Goal: Task Accomplishment & Management: Complete application form

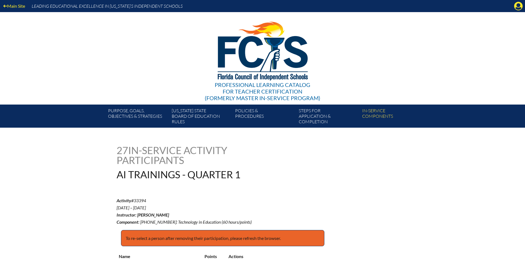
click at [523, 2] on div "Main Site Leading Educational Excellence in Florida’s Independent Schools" at bounding box center [262, 6] width 525 height 12
click at [519, 3] on icon at bounding box center [518, 6] width 9 height 9
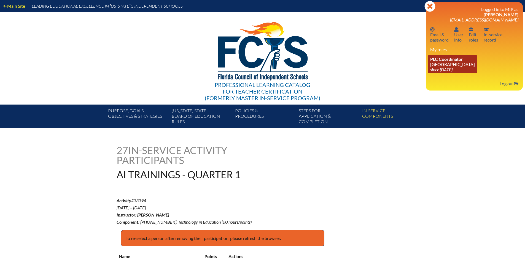
click at [452, 66] on link "PLC Coordinator Pine Crest School since 2016 Aug 15" at bounding box center [452, 64] width 49 height 18
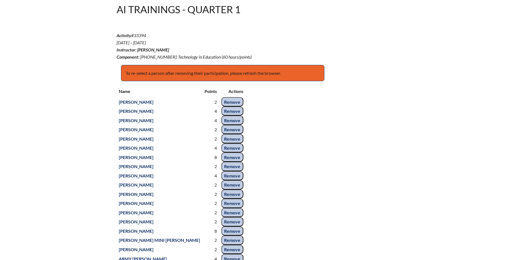
scroll to position [55, 0]
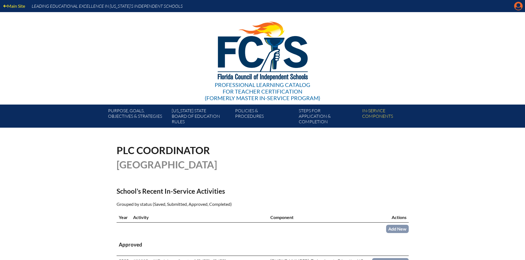
click at [515, 6] on icon at bounding box center [518, 6] width 9 height 9
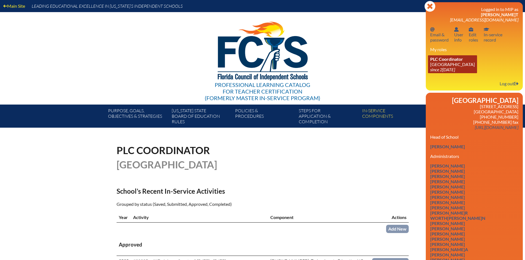
click at [453, 63] on link "PLC Coordinator Pine Crest School since 2016 Aug 15" at bounding box center [452, 64] width 49 height 18
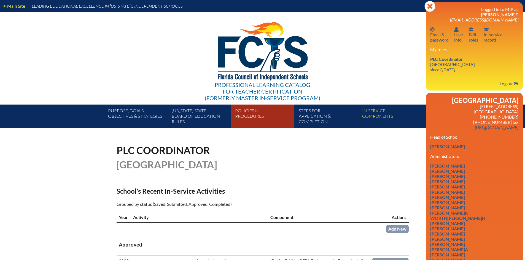
scroll to position [110, 0]
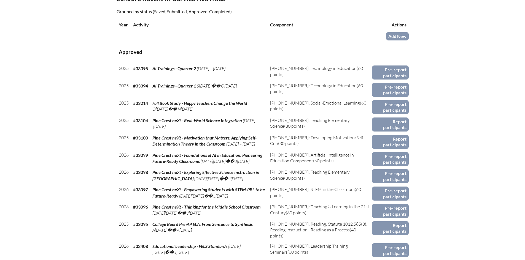
scroll to position [110, 0]
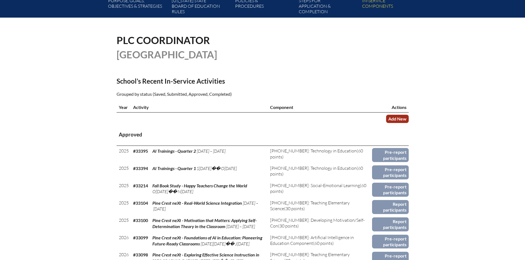
click at [395, 116] on link "Add New" at bounding box center [397, 119] width 23 height 8
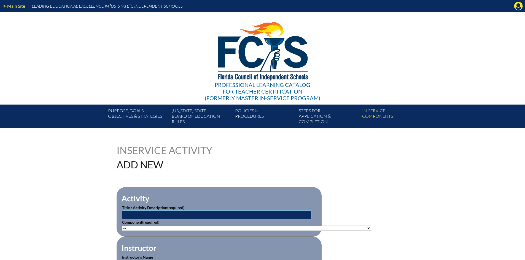
click at [142, 211] on input "text" at bounding box center [217, 215] width 190 height 9
type input "b"
click at [181, 214] on input "Book Study - What We Say and How We Say It Matter" at bounding box center [217, 215] width 190 height 9
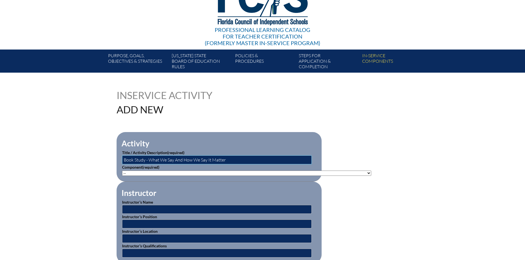
type input "Book Study - What We Say And How We Say It Matter"
click at [139, 207] on input "text" at bounding box center [217, 209] width 190 height 9
type input "[PERSON_NAME]"
click at [161, 222] on input "text" at bounding box center [217, 224] width 190 height 9
type input "Instructional Coach"
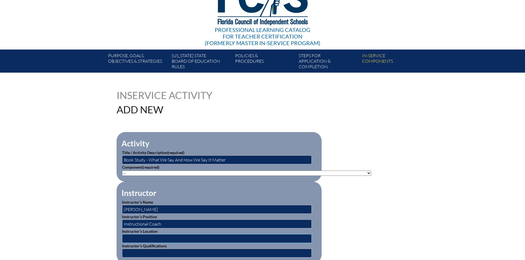
click at [159, 234] on input "text" at bounding box center [217, 238] width 190 height 9
type input "[GEOGRAPHIC_DATA] - [GEOGRAPHIC_DATA], [US_STATE]"
click at [170, 252] on input "text" at bounding box center [217, 253] width 190 height 9
type input "Master's"
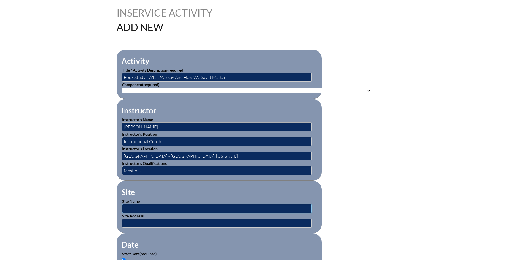
click at [153, 207] on input "text" at bounding box center [217, 208] width 190 height 9
type input "[GEOGRAPHIC_DATA]"
click at [160, 219] on input "text" at bounding box center [217, 223] width 190 height 9
type input "[STREET_ADDRESS]"
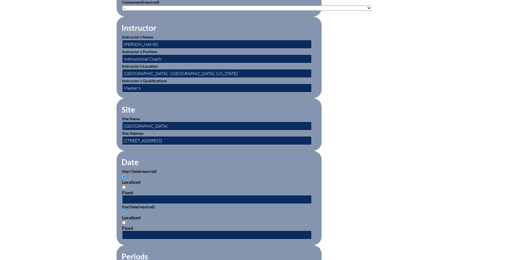
click at [128, 198] on input "text" at bounding box center [217, 199] width 190 height 9
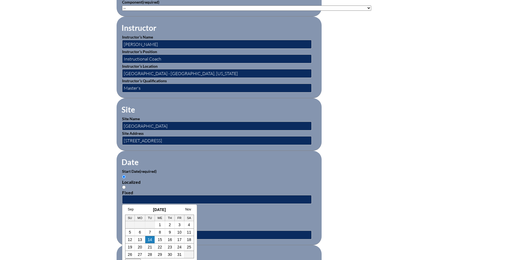
click at [152, 239] on td "14" at bounding box center [150, 239] width 10 height 7
click at [151, 238] on link "14" at bounding box center [150, 240] width 4 height 4
type input "2025-10-14 12:32 PM"
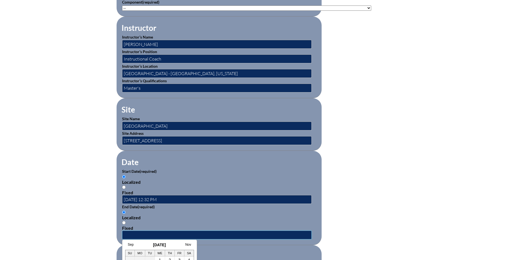
click at [148, 231] on input "text" at bounding box center [217, 235] width 190 height 9
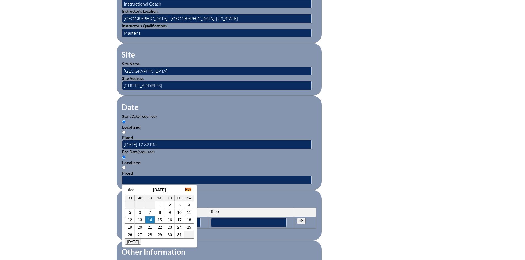
click at [188, 189] on link "Nov" at bounding box center [188, 190] width 6 height 4
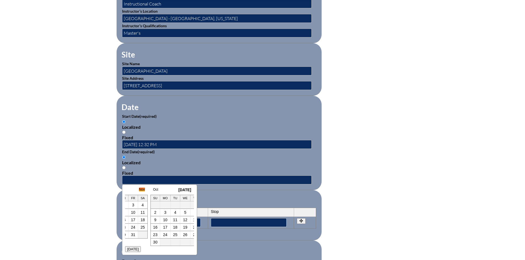
click at [188, 189] on div "Oct November 2025 Dec" at bounding box center [184, 190] width 69 height 4
click at [188, 189] on link "Dec" at bounding box center [188, 190] width 6 height 4
click at [188, 189] on link "Jan" at bounding box center [188, 190] width 5 height 4
click at [188, 189] on link "Feb" at bounding box center [188, 190] width 6 height 4
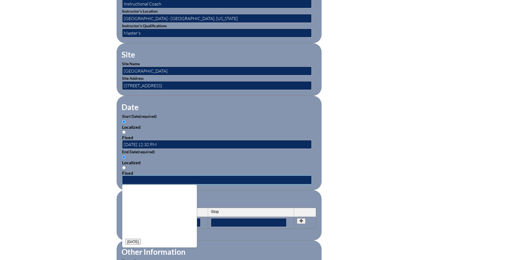
click at [178, 176] on input "text" at bounding box center [217, 180] width 190 height 9
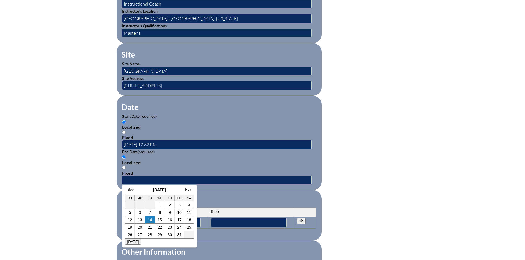
click at [225, 185] on fieldset "Date Start Date (required) Localized Fixed 2025-10-14 12:32 PM End Date (requir…" at bounding box center [219, 143] width 205 height 94
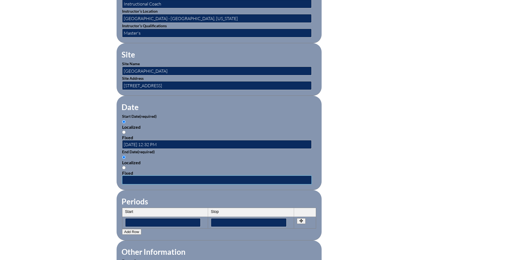
click at [148, 176] on input "text" at bounding box center [217, 180] width 190 height 9
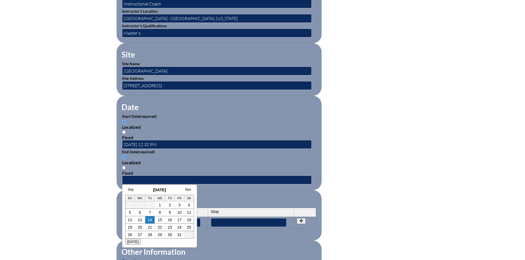
click at [137, 190] on h3 "October 2025" at bounding box center [159, 190] width 69 height 4
click at [189, 190] on link "Nov" at bounding box center [188, 190] width 6 height 4
click at [188, 190] on link "Dec" at bounding box center [188, 190] width 6 height 4
click at [187, 190] on link "Jan" at bounding box center [188, 190] width 5 height 4
click at [187, 190] on link "Feb" at bounding box center [188, 190] width 6 height 4
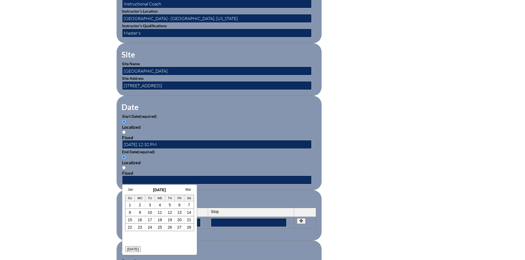
click at [187, 190] on link "Mar" at bounding box center [188, 190] width 6 height 4
click at [187, 190] on link "Apr" at bounding box center [188, 190] width 5 height 4
click at [169, 237] on link "30" at bounding box center [170, 235] width 4 height 4
type input "2026-04-30 12:33 PM"
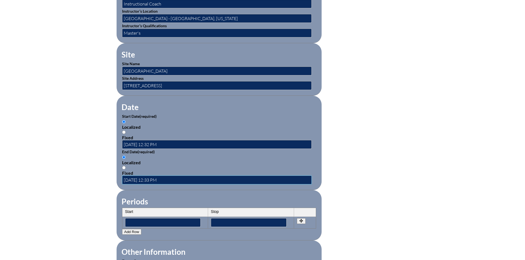
scroll to position [358, 0]
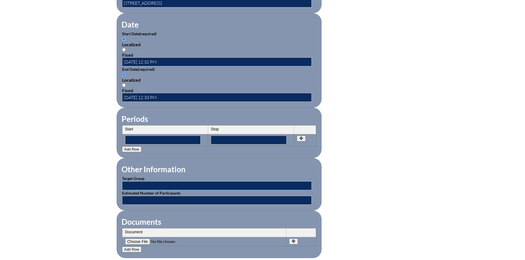
click at [152, 183] on input "text" at bounding box center [217, 186] width 190 height 9
type input "Lower School teachers"
click at [154, 196] on input "text" at bounding box center [217, 200] width 190 height 9
type input "100"
click at [143, 239] on input"] "file" at bounding box center [162, 242] width 75 height 6
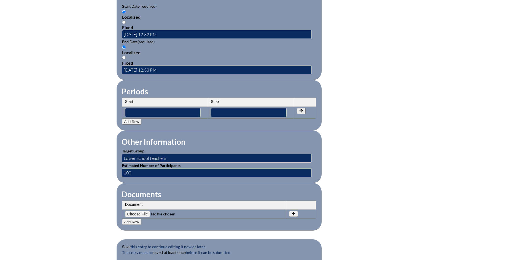
scroll to position [441, 0]
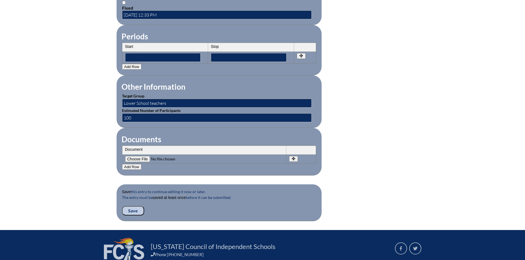
click at [134, 156] on input"] "file" at bounding box center [162, 159] width 75 height 6
type input"] "C:\fakepath\Book Study - What We Say And How We Say It Matter.pdf"
click at [137, 206] on input "Save" at bounding box center [133, 210] width 22 height 9
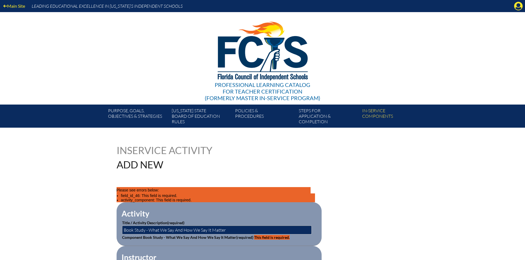
scroll to position [55, 0]
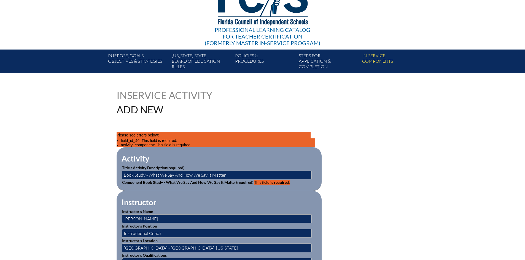
click at [182, 180] on label "Component Book Study - What We Say And How We Say It Matter (required) This fie…" at bounding box center [206, 182] width 168 height 5
click at [175, 174] on input "Book Study - What We Say And How We Say It Matter" at bounding box center [217, 175] width 190 height 9
click at [177, 205] on fieldset "Instructor Instructor’s Name [PERSON_NAME] Instructor’s Position Instructional …" at bounding box center [219, 232] width 205 height 82
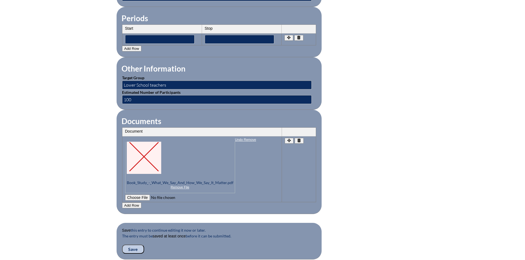
scroll to position [523, 0]
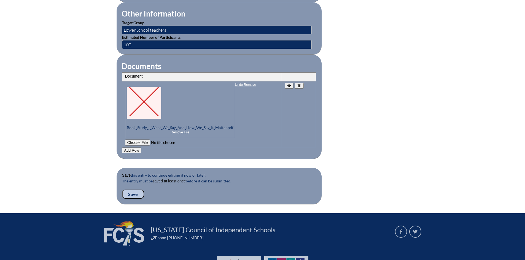
click at [135, 190] on input "Save" at bounding box center [133, 194] width 22 height 9
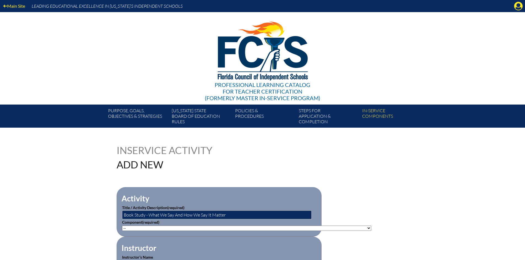
click at [176, 229] on select"]"] "-- [PHONE_NUMBER]: Appropriate Art Activities [PHONE_NUMBER]: Concept and Art P…" at bounding box center [246, 228] width 249 height 5
select select"]"] "20422"
click at [122, 226] on select"]"] "-- [PHONE_NUMBER]: Appropriate Art Activities [PHONE_NUMBER]: Concept and Art P…" at bounding box center [246, 228] width 249 height 5
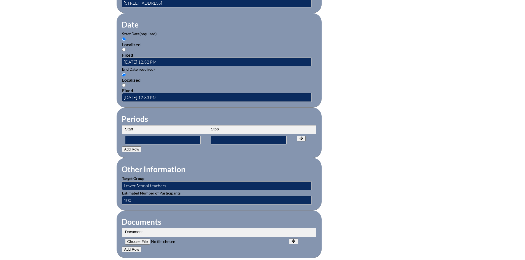
scroll to position [468, 0]
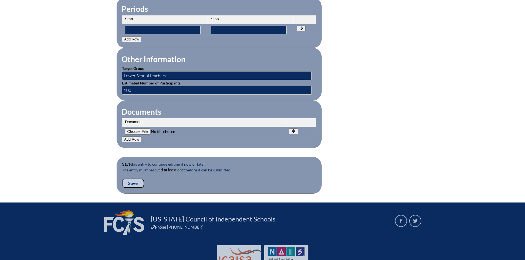
click at [137, 179] on input "Save" at bounding box center [133, 183] width 22 height 9
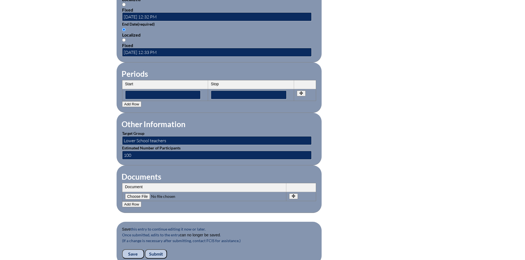
scroll to position [502, 0]
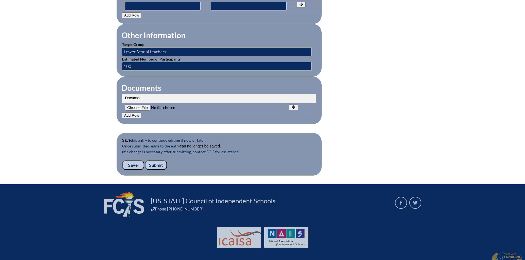
click at [160, 161] on input "Submit" at bounding box center [156, 165] width 22 height 9
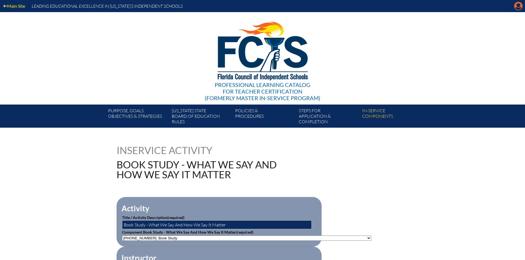
click at [520, 7] on icon at bounding box center [518, 6] width 9 height 9
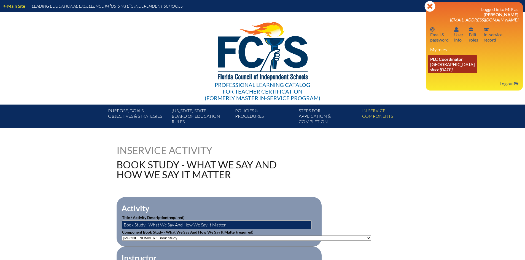
click at [452, 68] on icon "since [DATE]" at bounding box center [441, 69] width 22 height 5
